Goal: Task Accomplishment & Management: Manage account settings

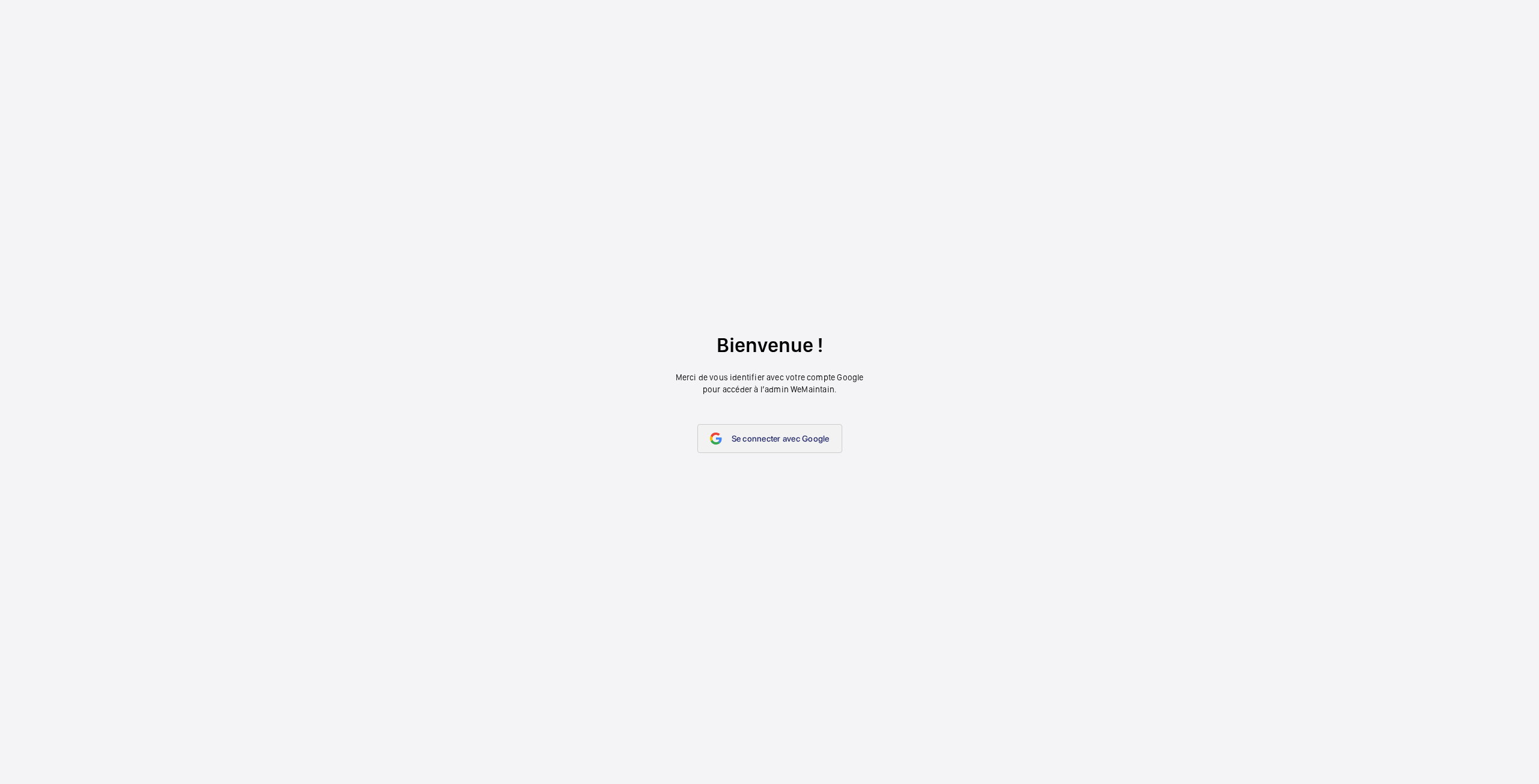
click at [757, 449] on link "Se connecter avec Google" at bounding box center [769, 439] width 145 height 29
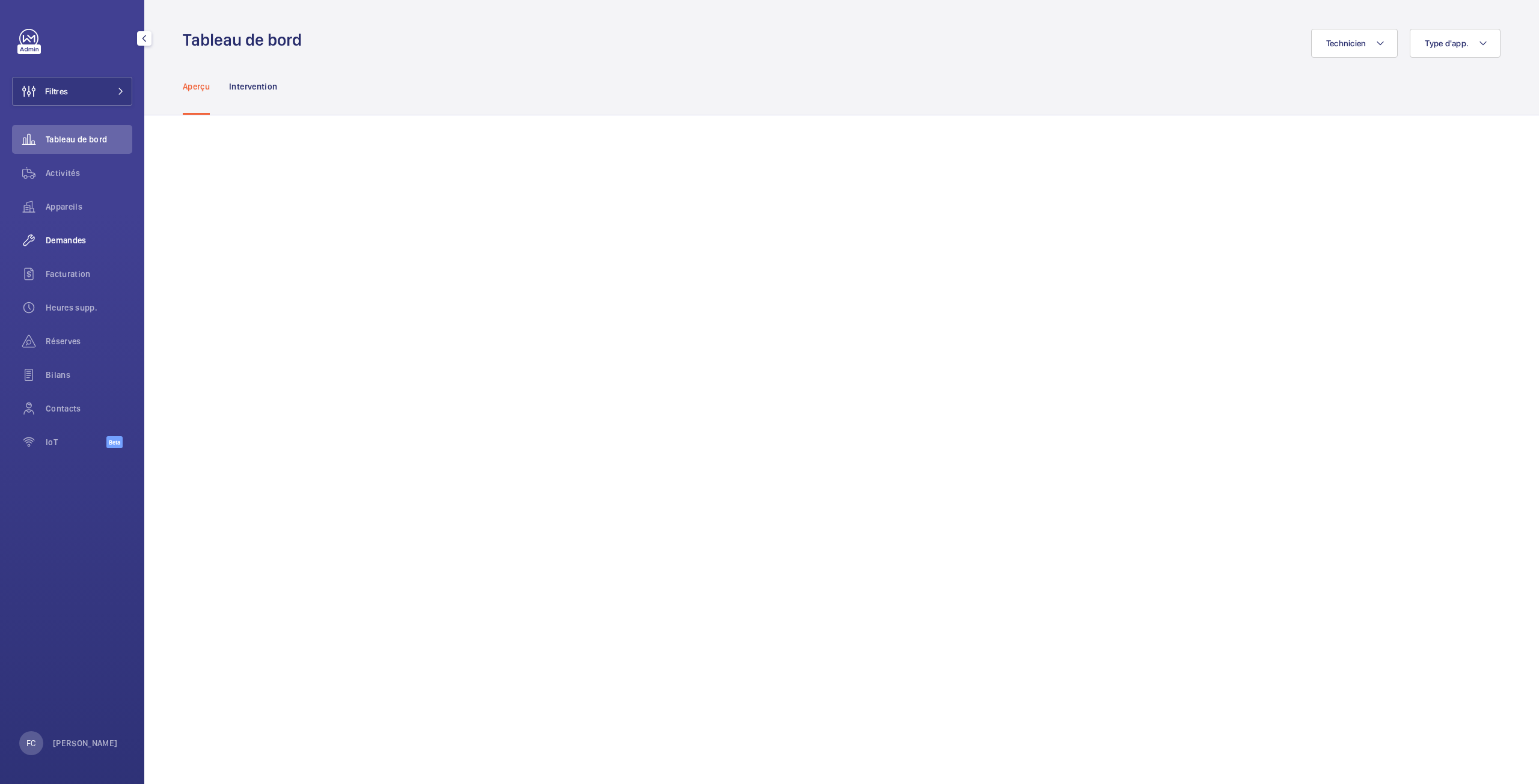
click at [75, 236] on span "Demandes" at bounding box center [89, 241] width 86 height 12
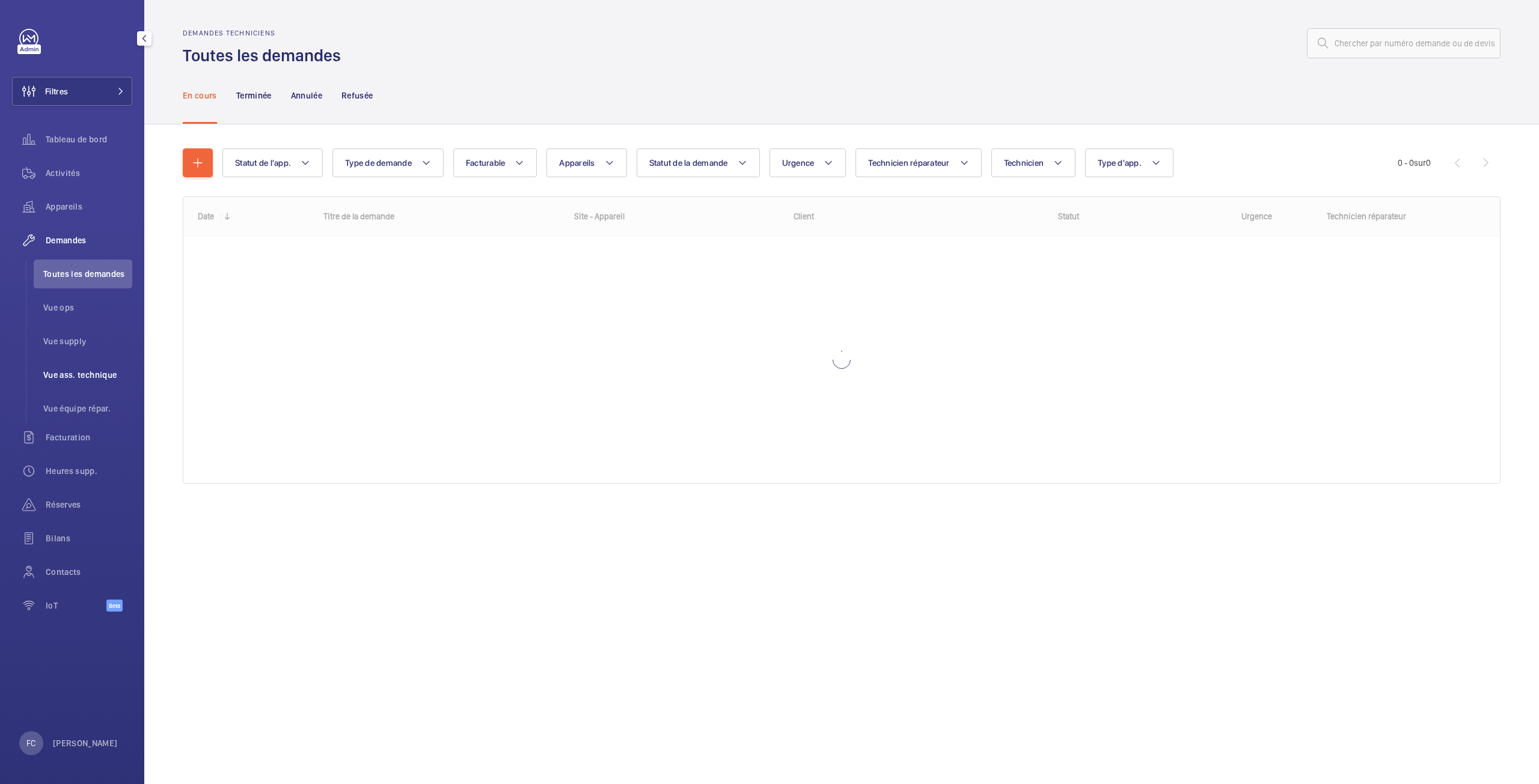
click at [74, 369] on span "Vue ass. technique" at bounding box center [88, 375] width 89 height 12
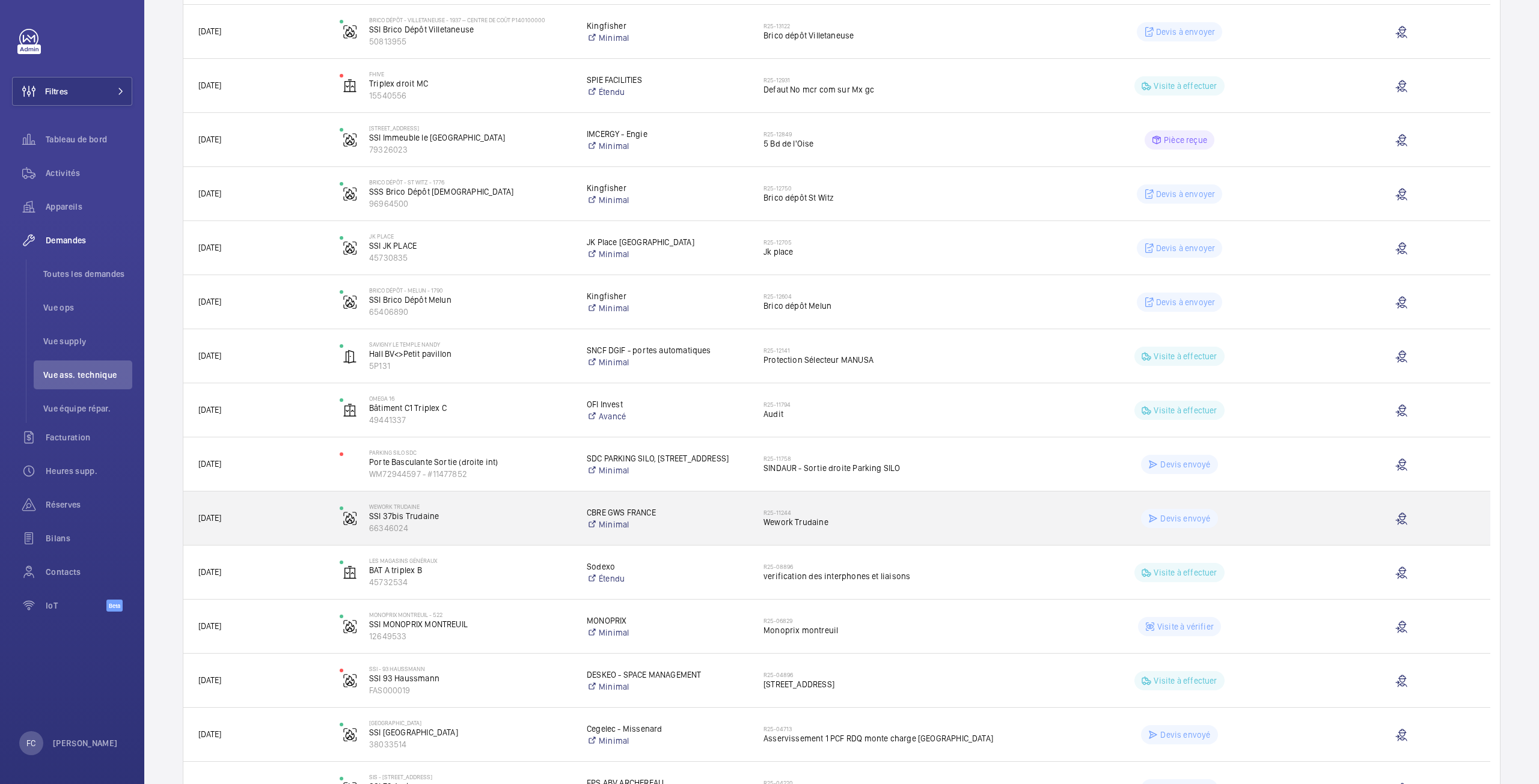
scroll to position [360, 0]
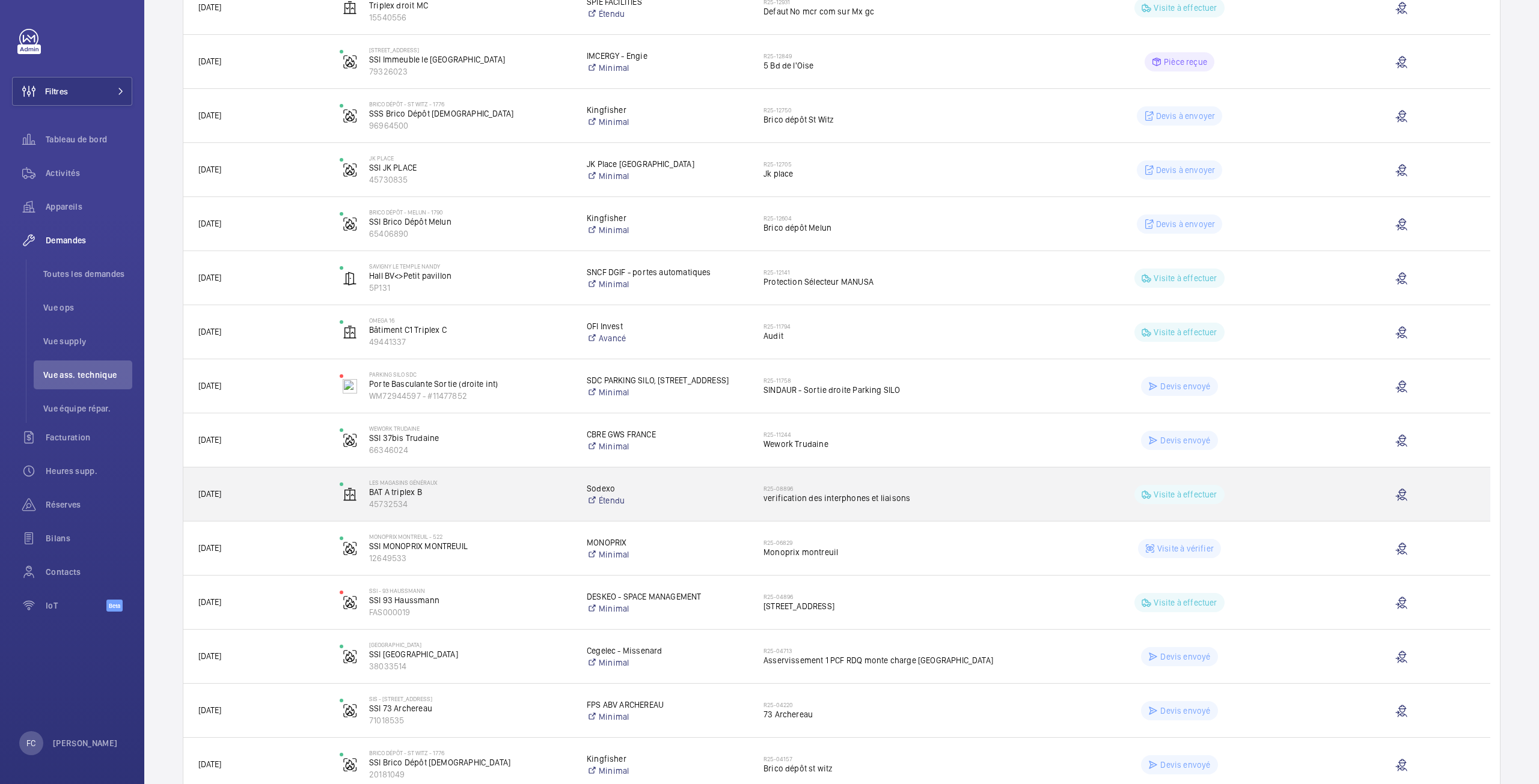
click at [825, 500] on span "verification des interphones et liaisons" at bounding box center [897, 498] width 267 height 12
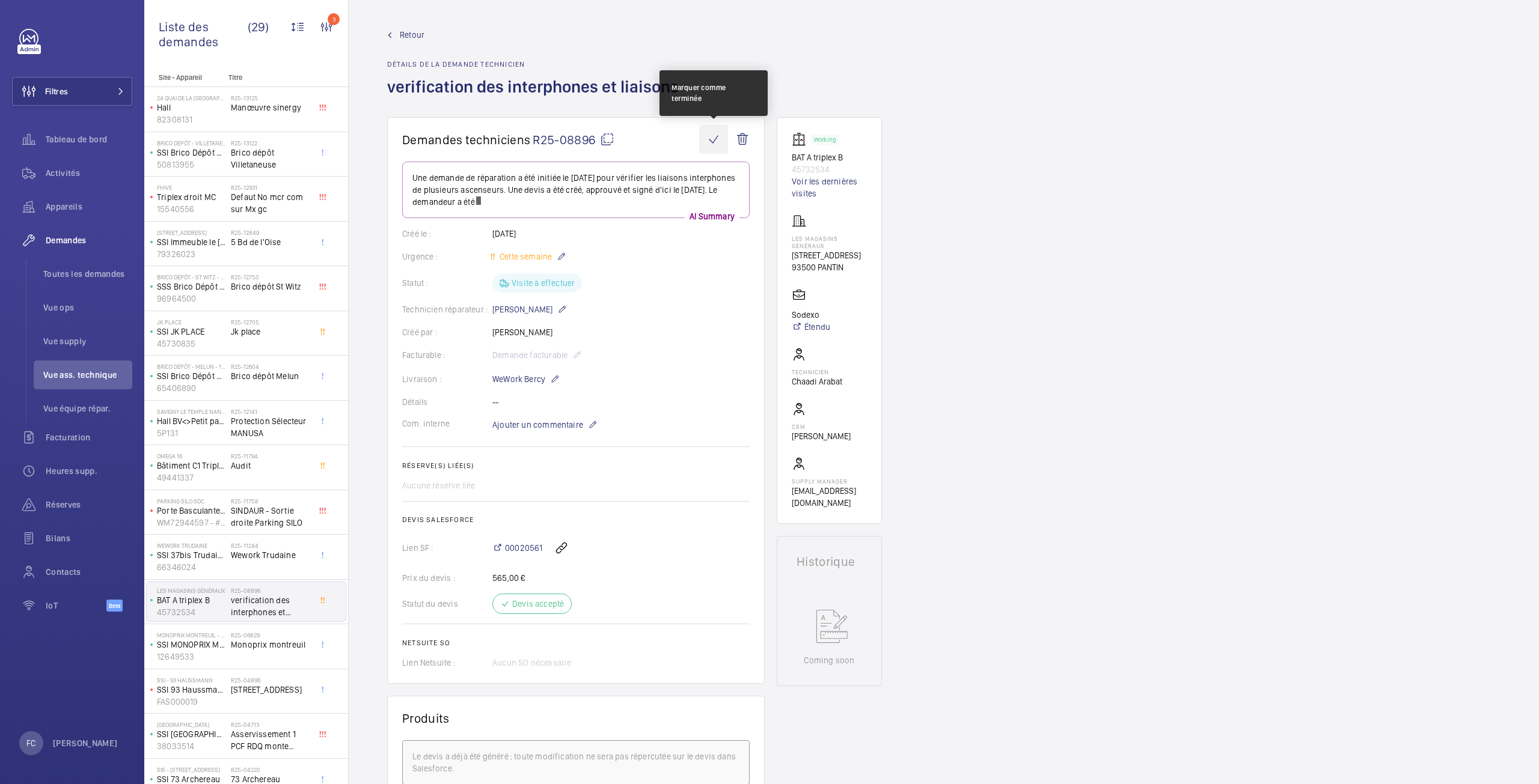
click at [716, 146] on wm-front-icon-button at bounding box center [714, 139] width 29 height 29
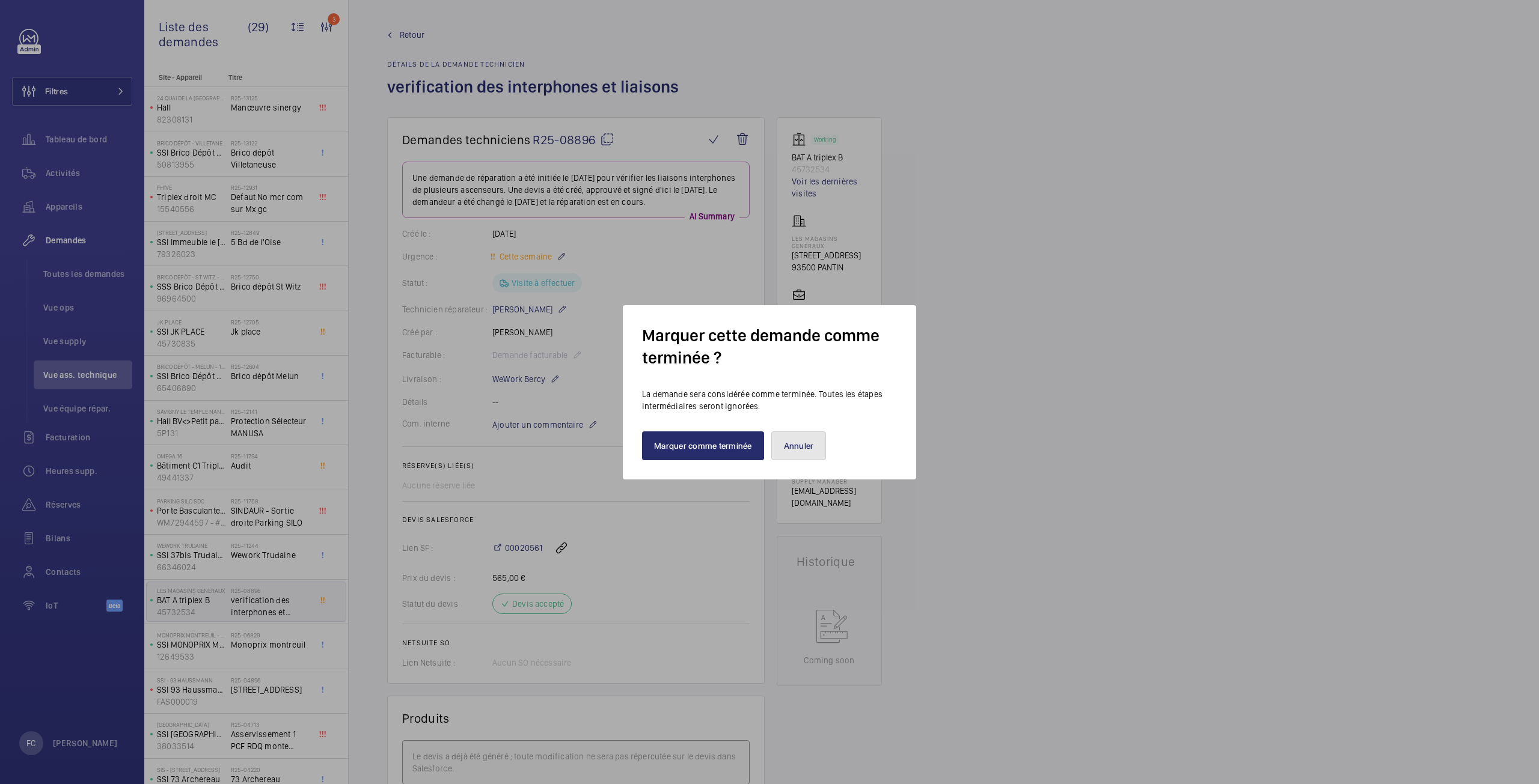
click at [800, 448] on button "Annuler" at bounding box center [799, 446] width 56 height 29
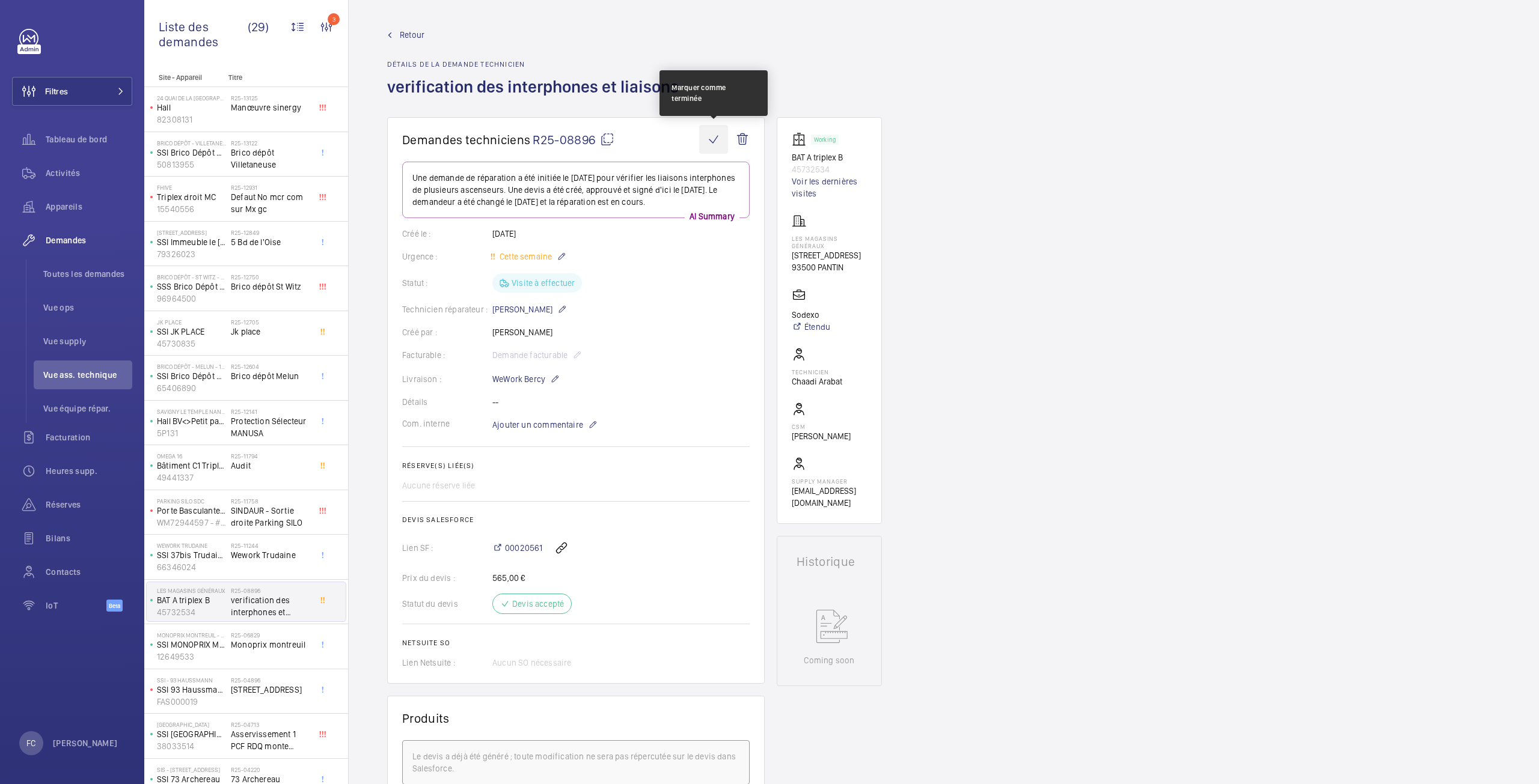
click at [713, 145] on wm-front-icon-button at bounding box center [714, 139] width 29 height 29
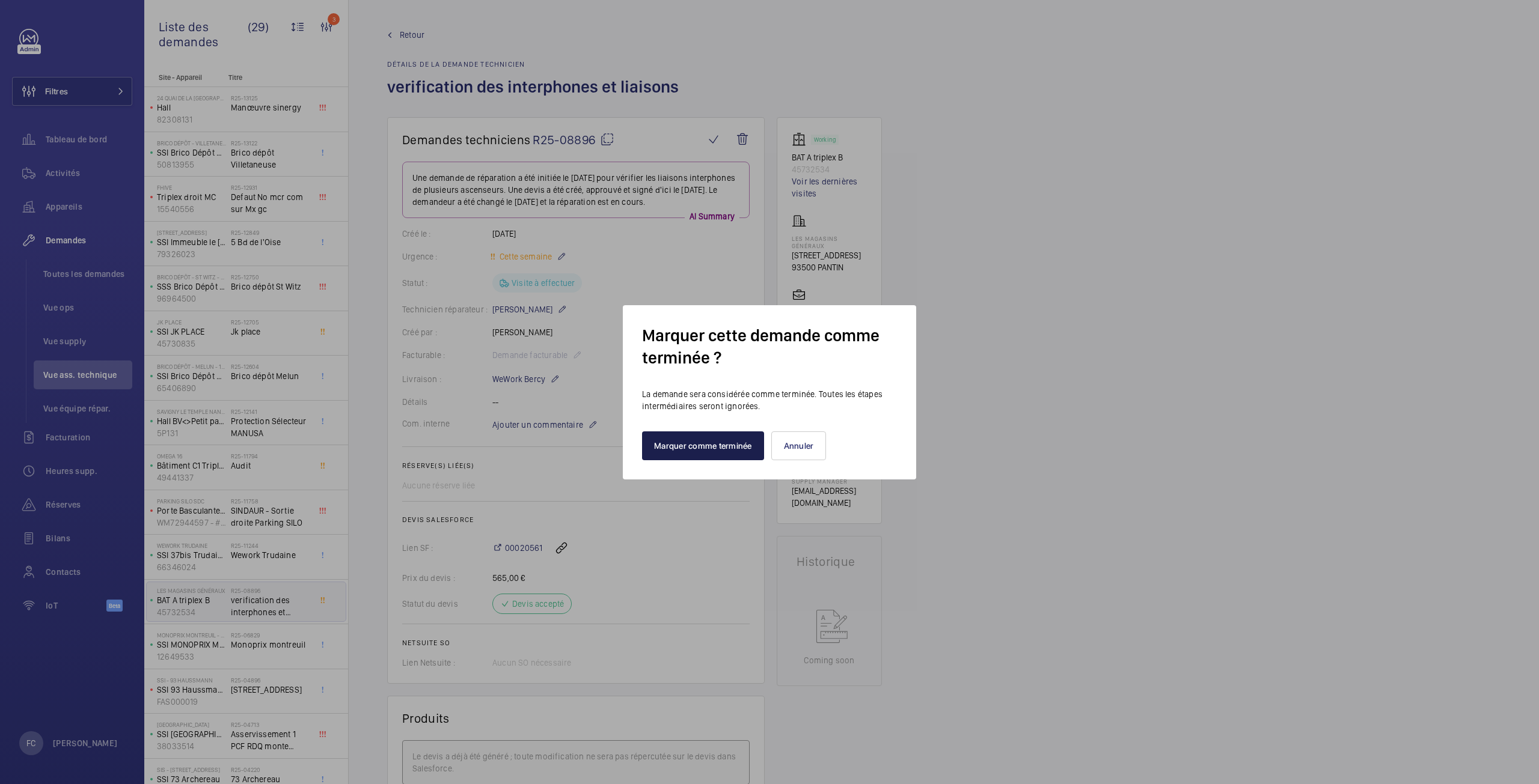
click at [725, 448] on button "Marquer comme terminée" at bounding box center [703, 446] width 122 height 29
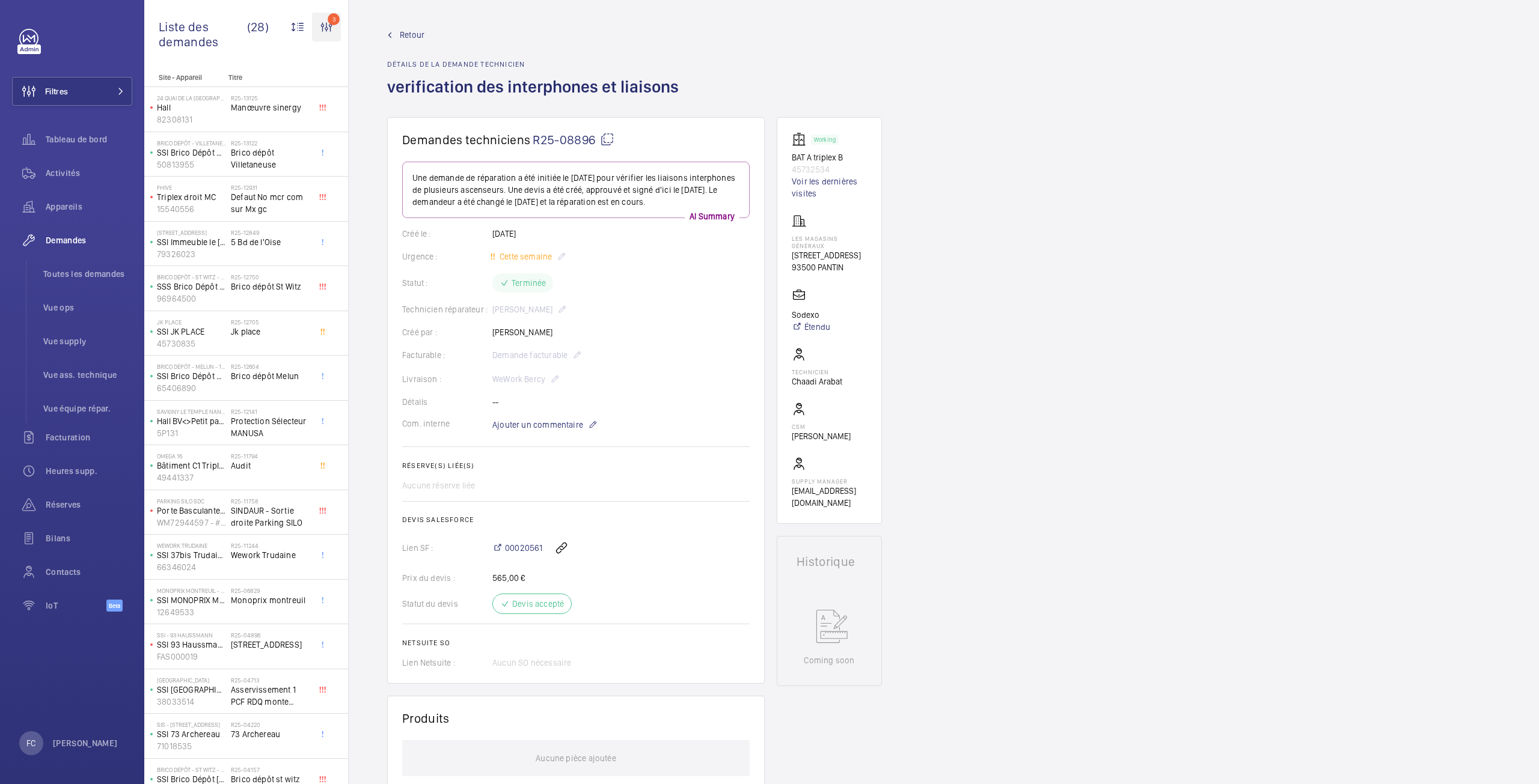
click at [325, 36] on wm-front-icon-button "3" at bounding box center [326, 27] width 29 height 29
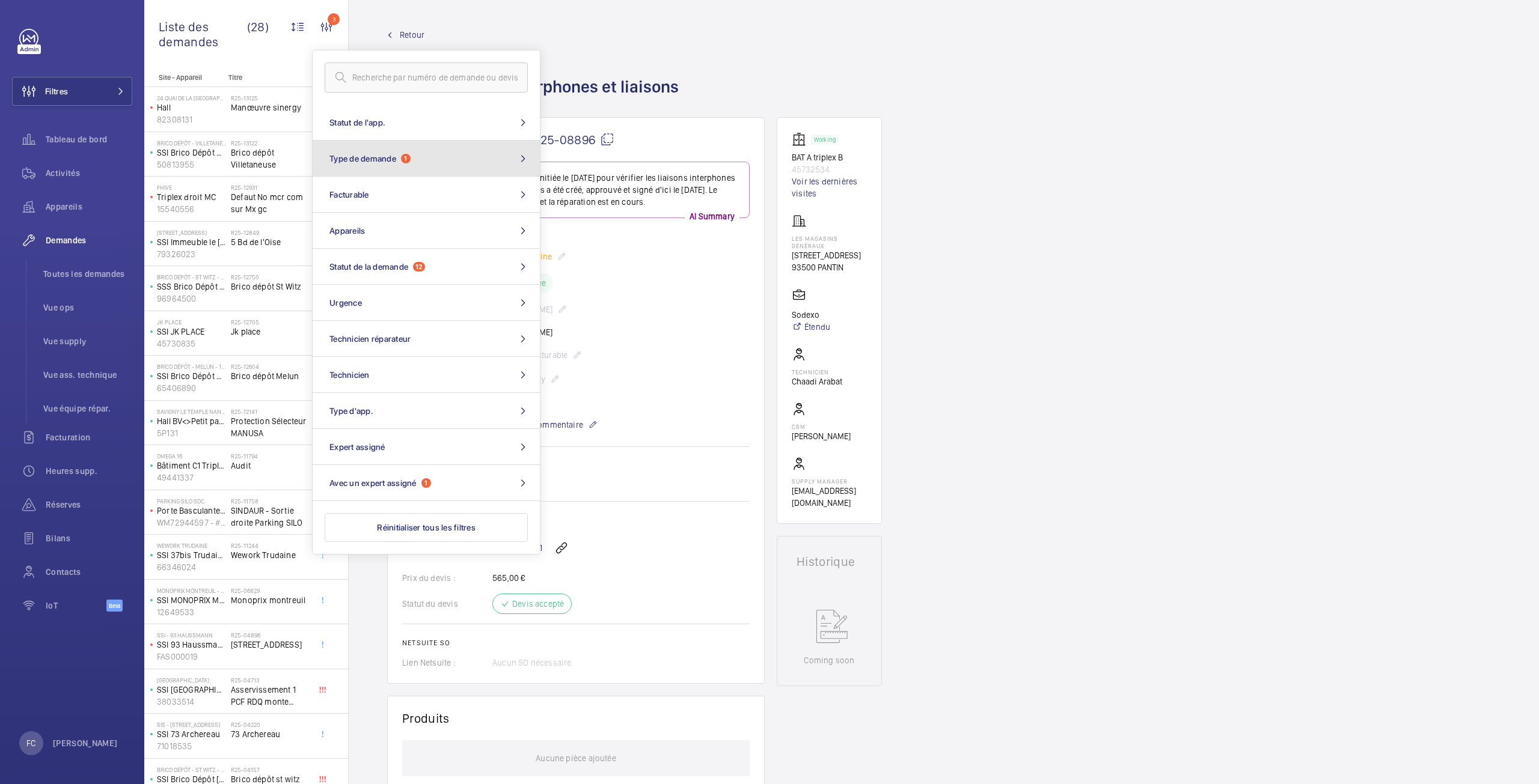
click at [366, 158] on span "Type de demande" at bounding box center [363, 158] width 66 height 10
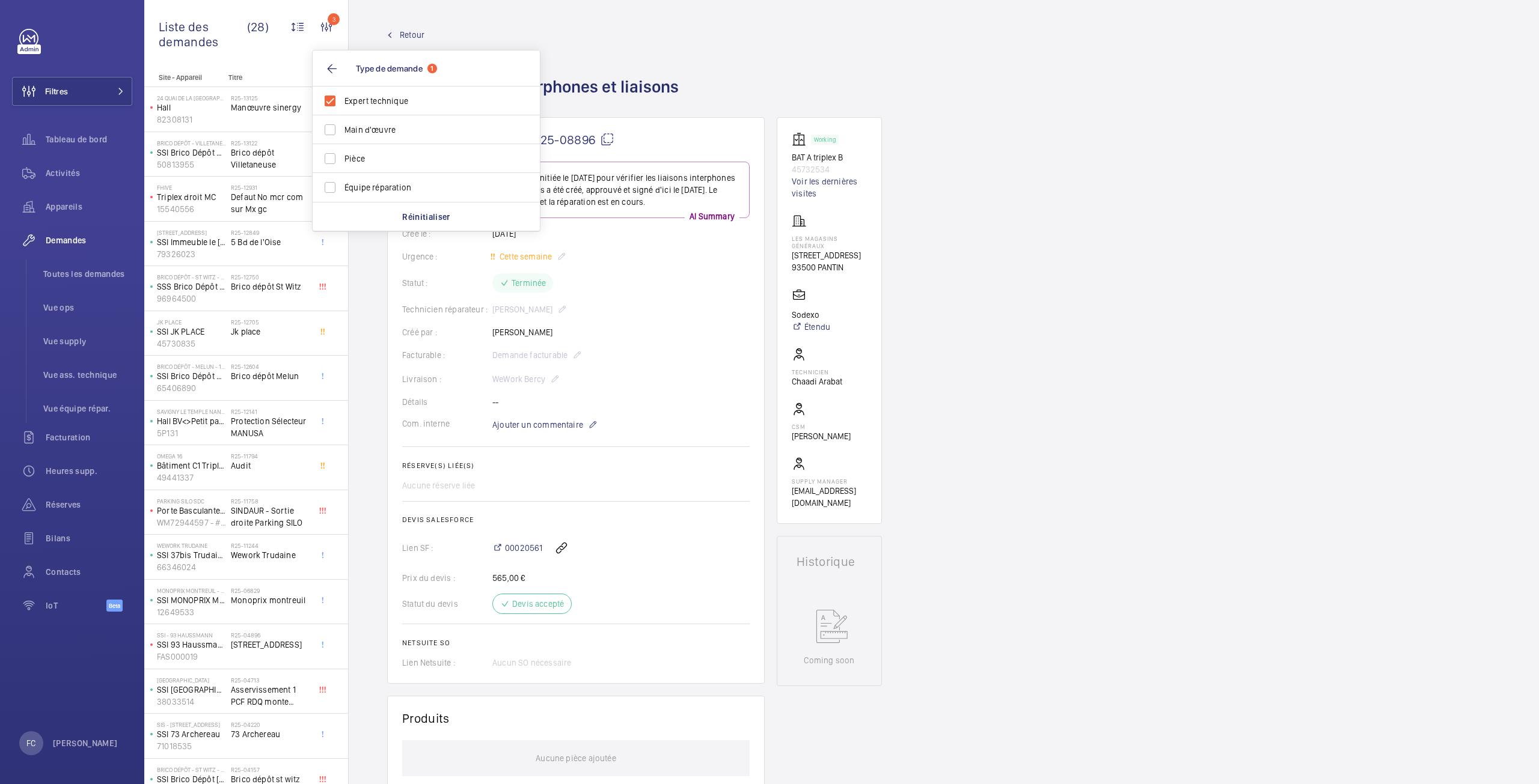
click at [923, 47] on div "Retour Détails de la demande technicien verification des interphones et liaisons" at bounding box center [944, 73] width 1113 height 88
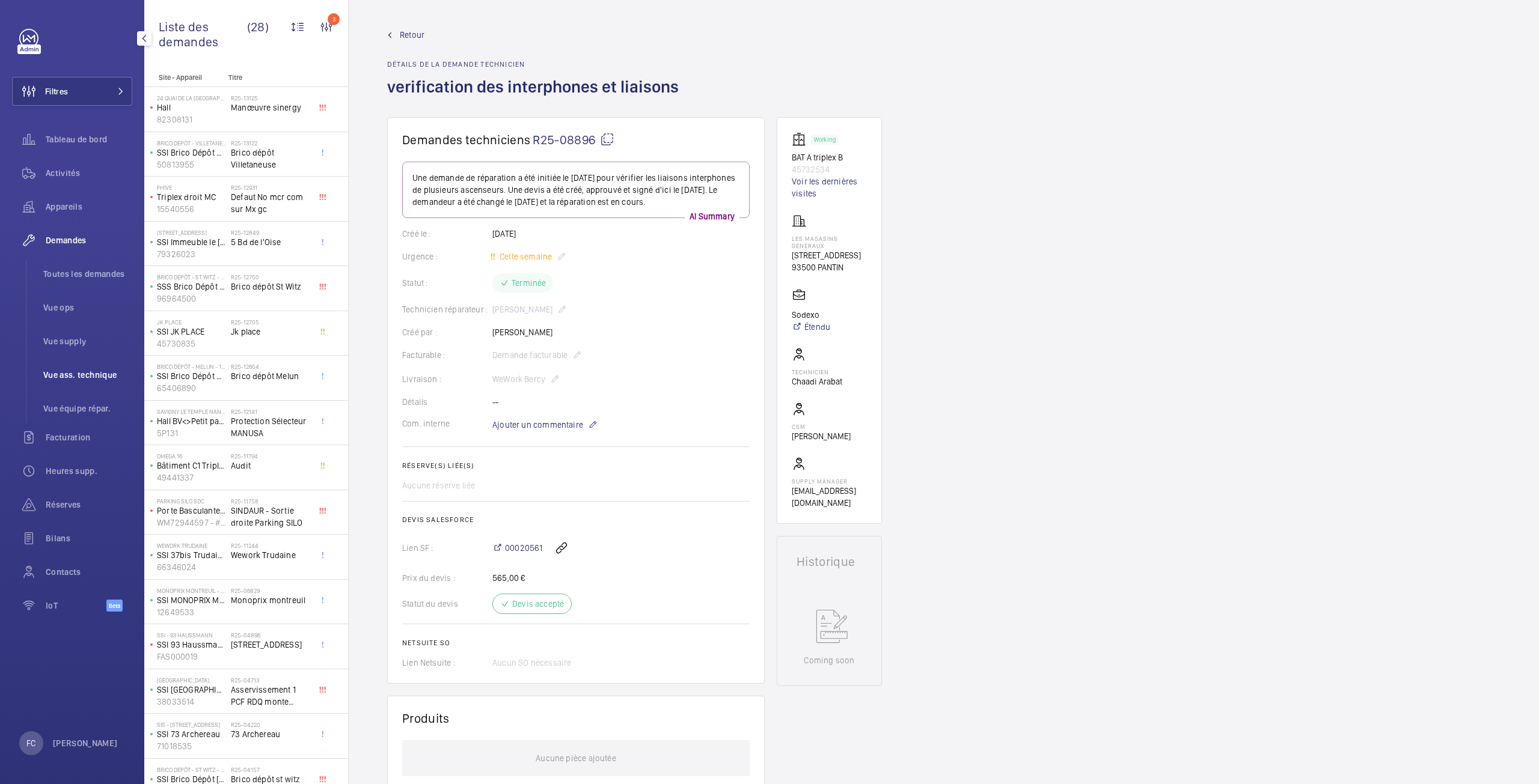
click at [95, 371] on span "Vue ass. technique" at bounding box center [88, 375] width 89 height 12
